Goal: Navigation & Orientation: Find specific page/section

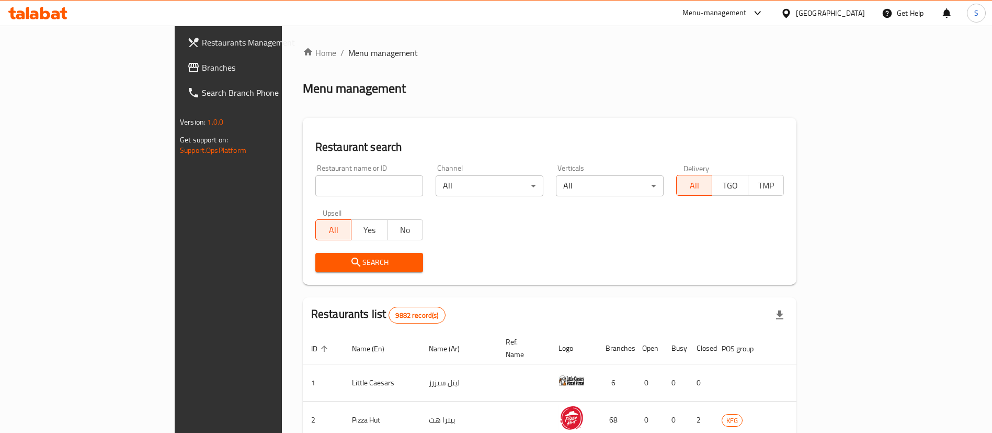
click at [792, 13] on icon at bounding box center [786, 13] width 11 height 11
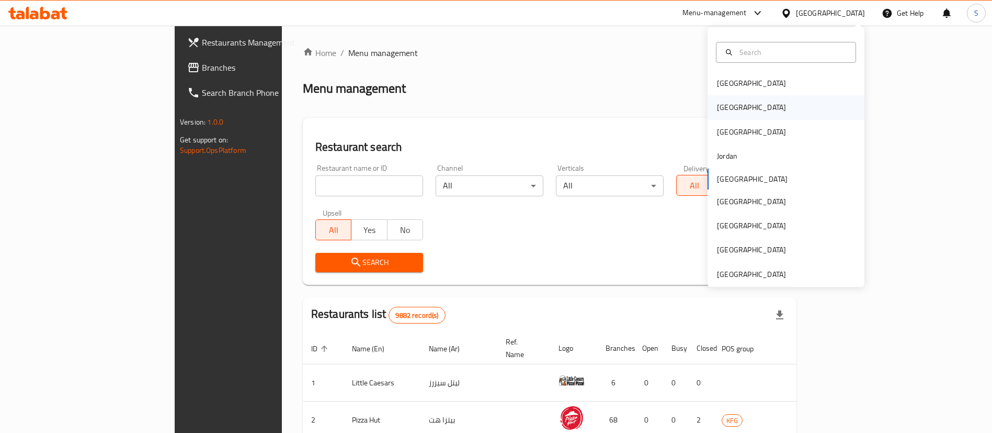
click at [717, 113] on div "[GEOGRAPHIC_DATA]" at bounding box center [751, 107] width 69 height 12
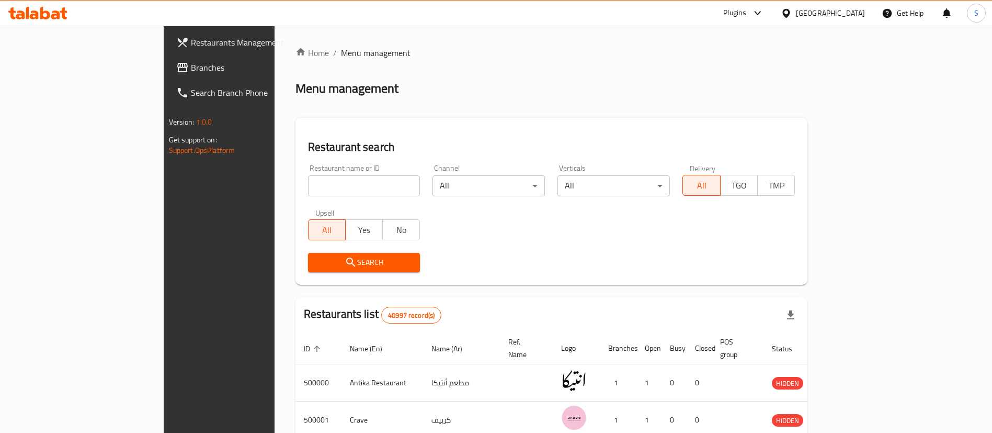
click at [191, 68] on span "Branches" at bounding box center [256, 67] width 130 height 13
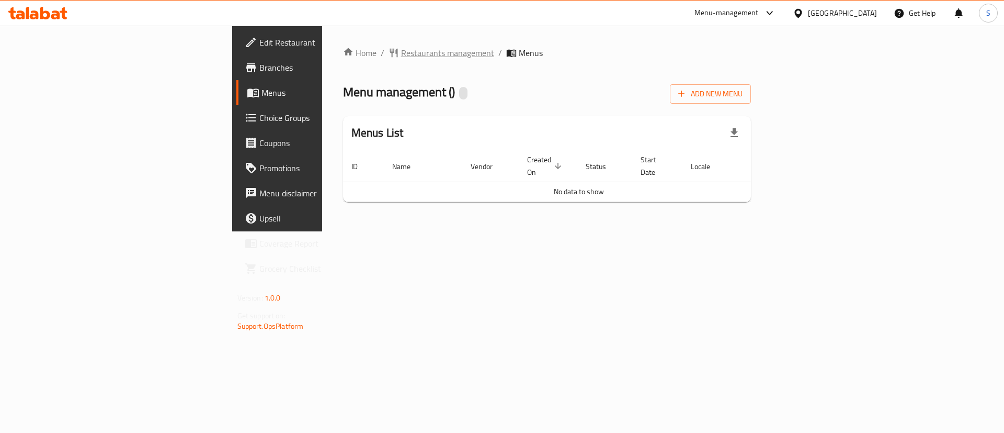
click at [401, 58] on span "Restaurants management" at bounding box center [447, 53] width 93 height 13
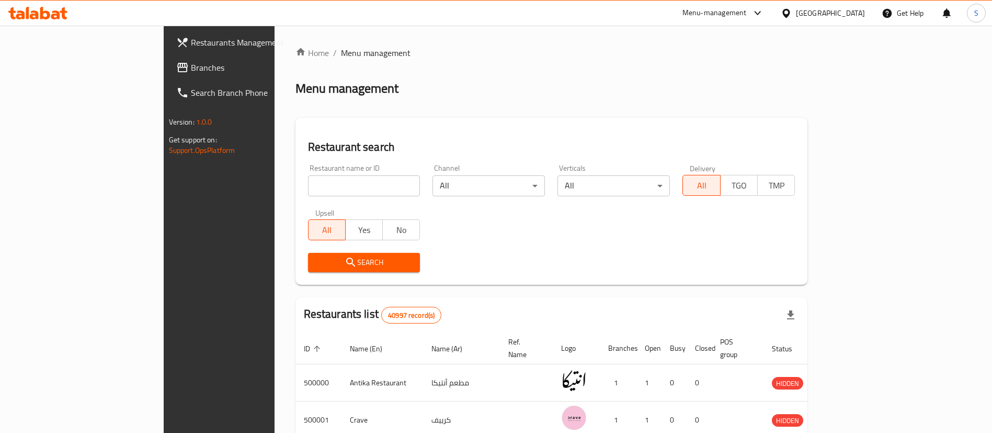
click at [191, 63] on span "Branches" at bounding box center [256, 67] width 130 height 13
